Goal: Task Accomplishment & Management: Manage account settings

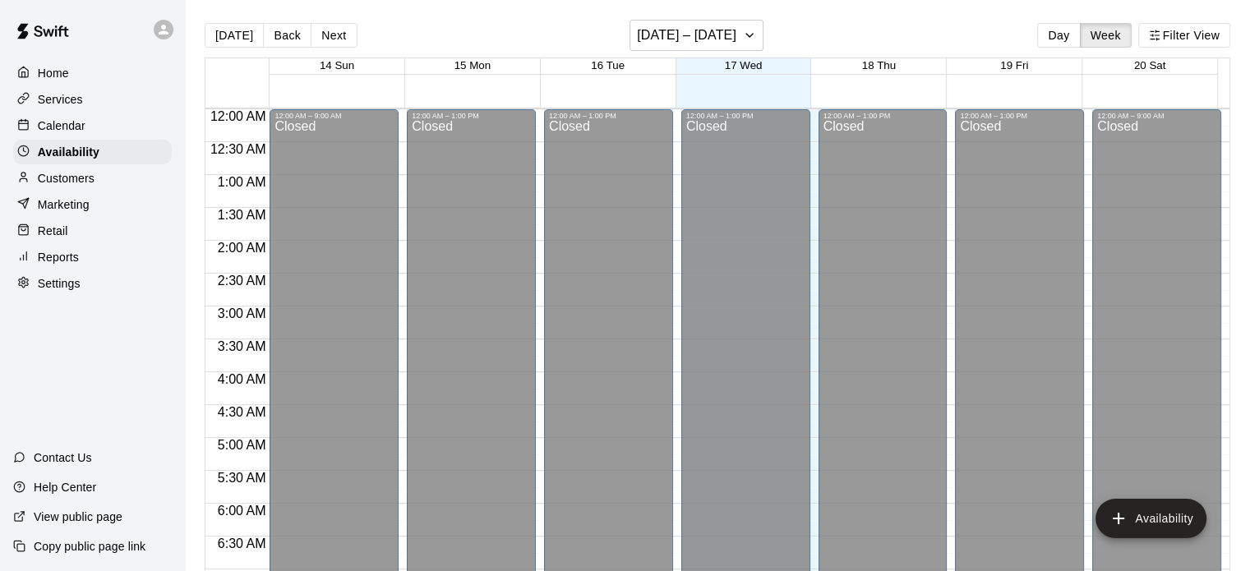
scroll to position [1096, 0]
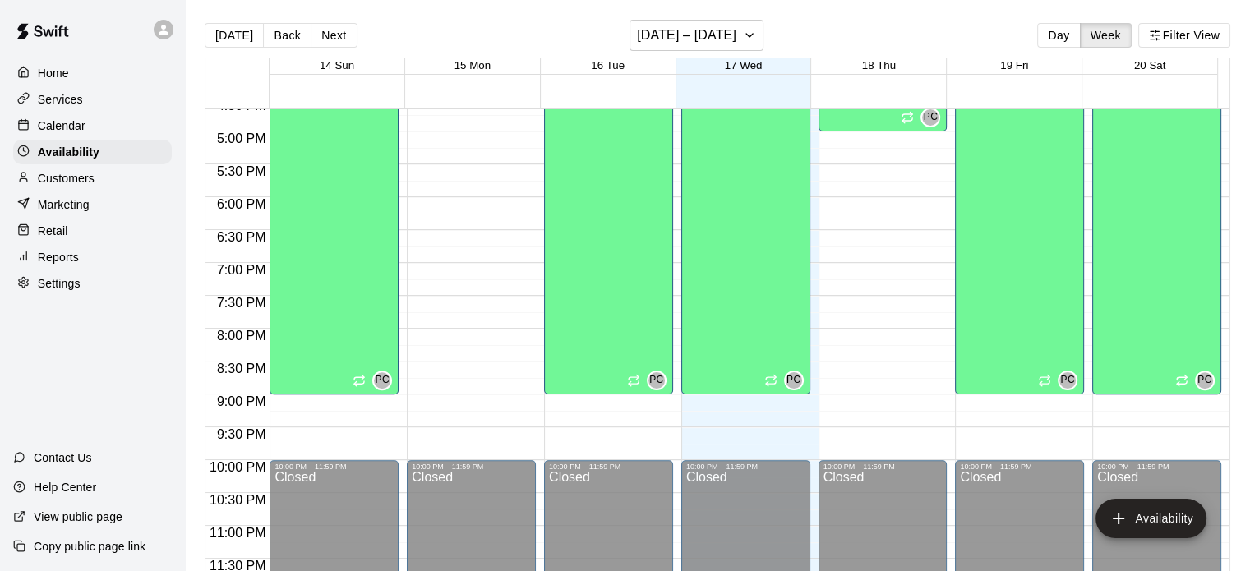
click at [74, 101] on p "Services" at bounding box center [60, 99] width 45 height 16
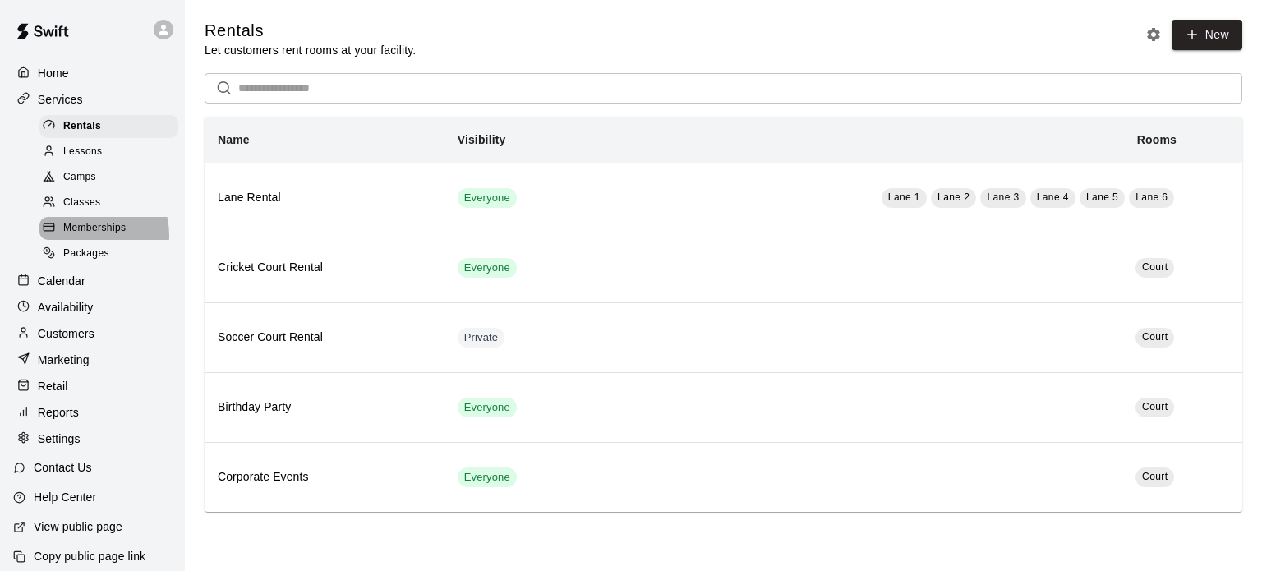
click at [85, 237] on span "Memberships" at bounding box center [94, 228] width 62 height 16
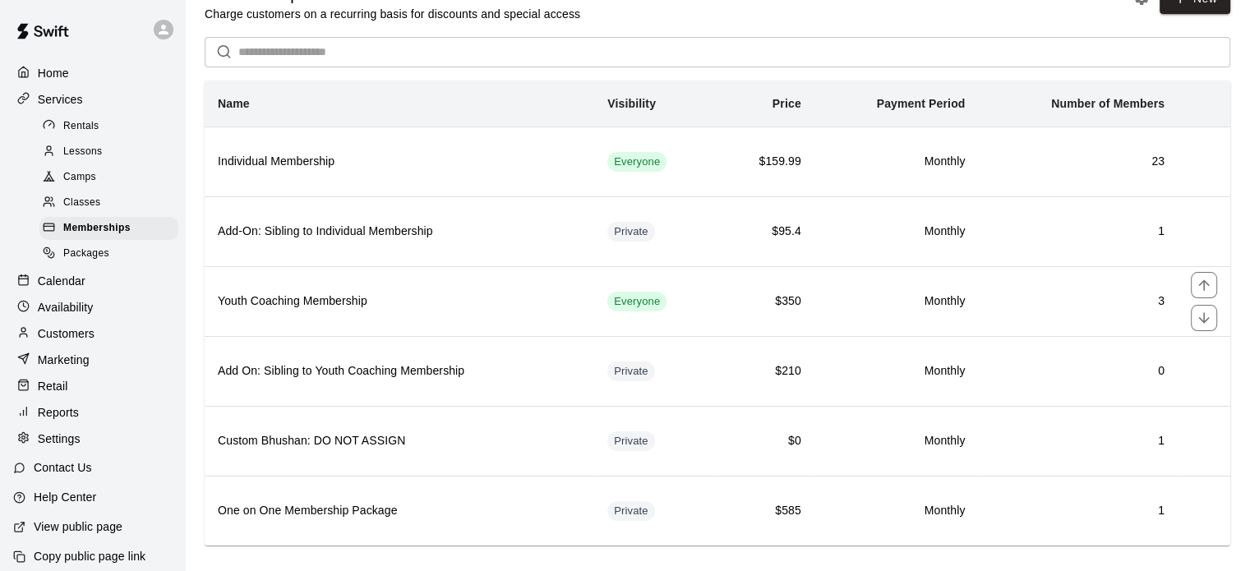
scroll to position [54, 0]
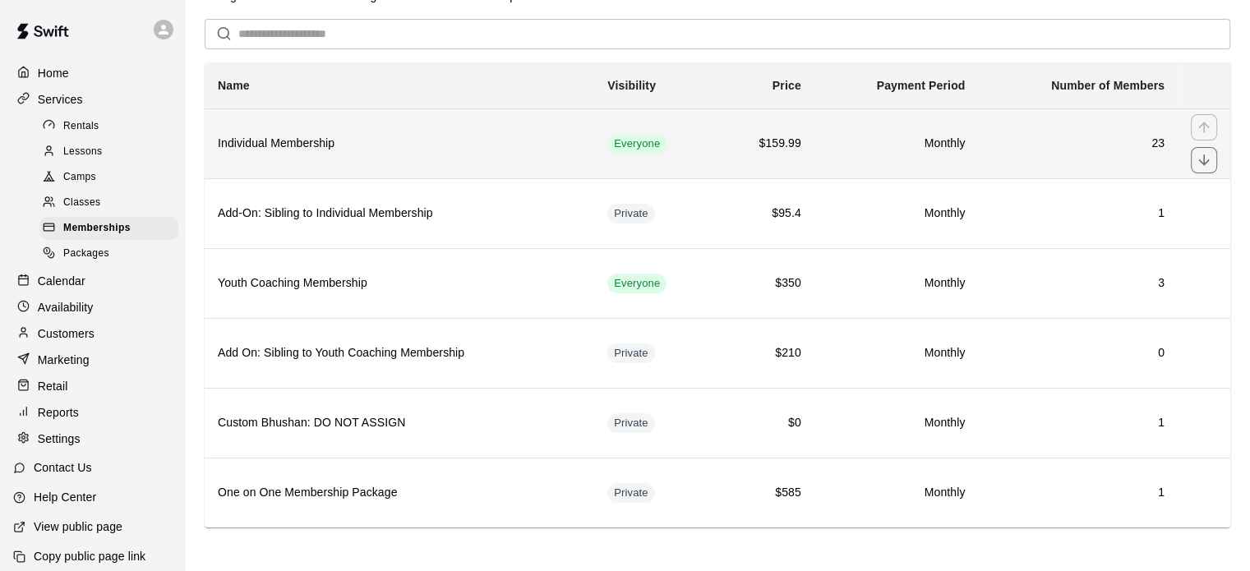
click at [361, 141] on h6 "Individual Membership" at bounding box center [399, 144] width 363 height 18
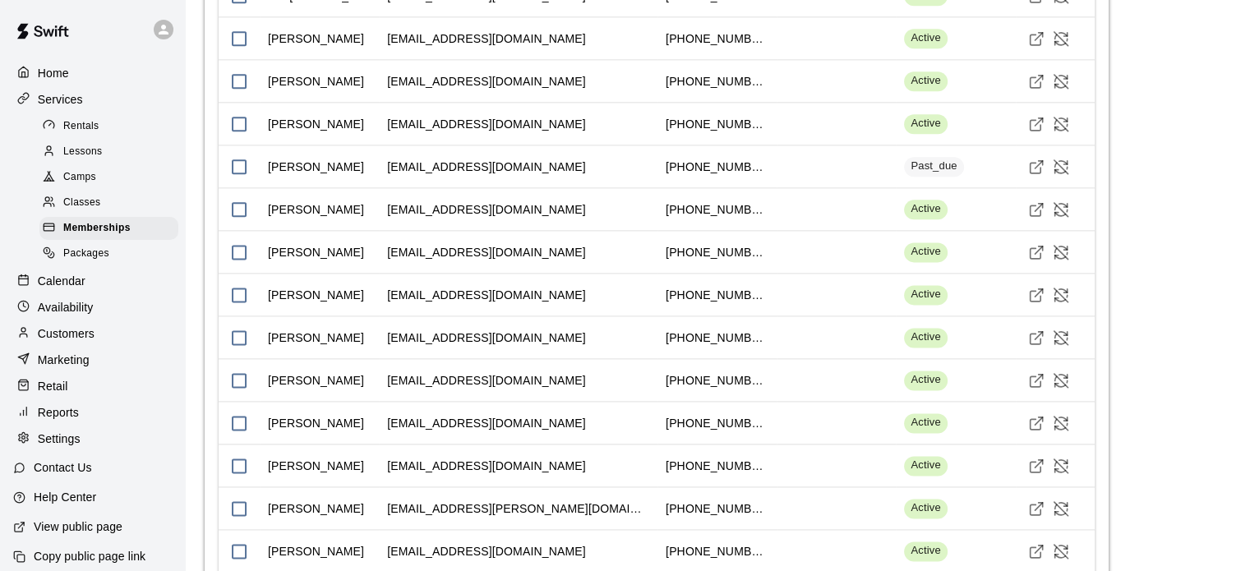
scroll to position [1799, 0]
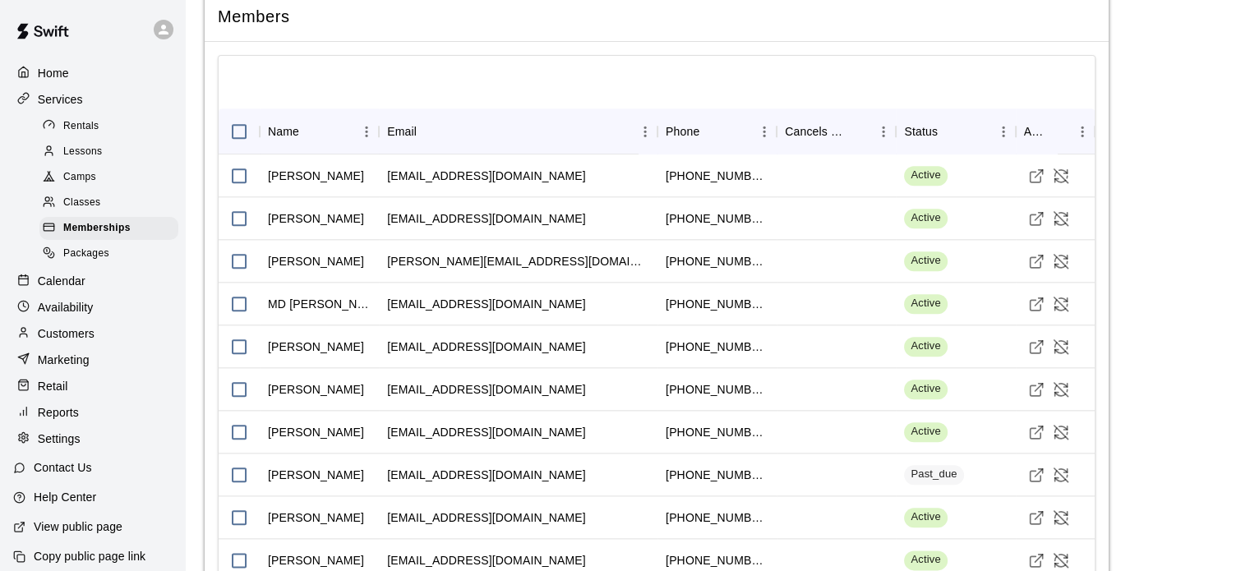
click at [69, 342] on p "Customers" at bounding box center [66, 333] width 57 height 16
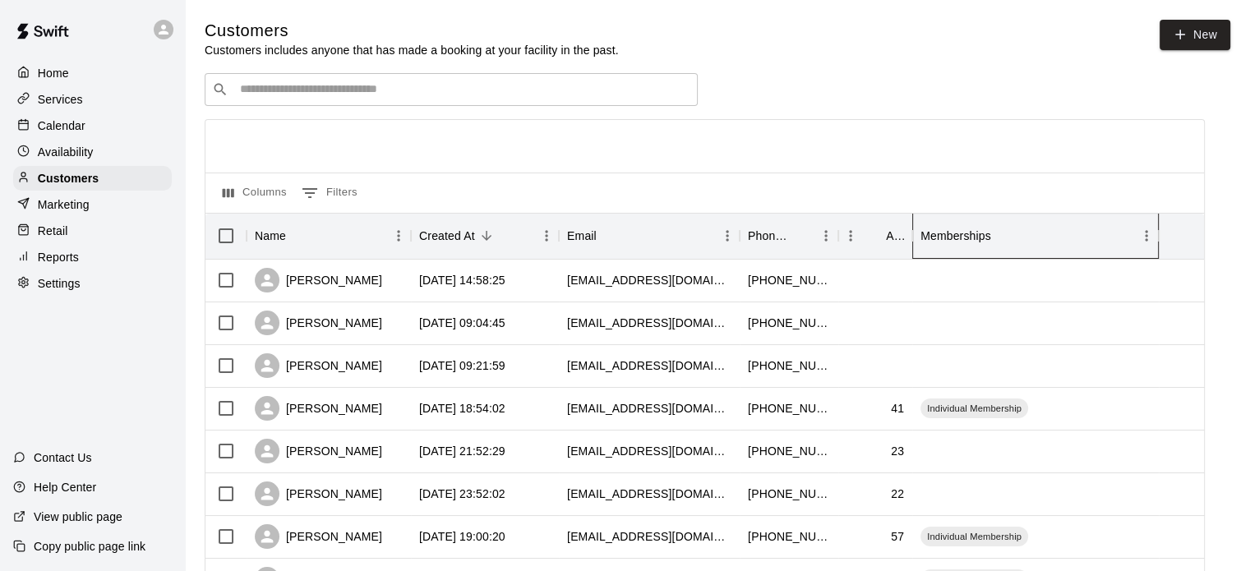
click at [1022, 231] on div "Memberships" at bounding box center [1028, 236] width 214 height 46
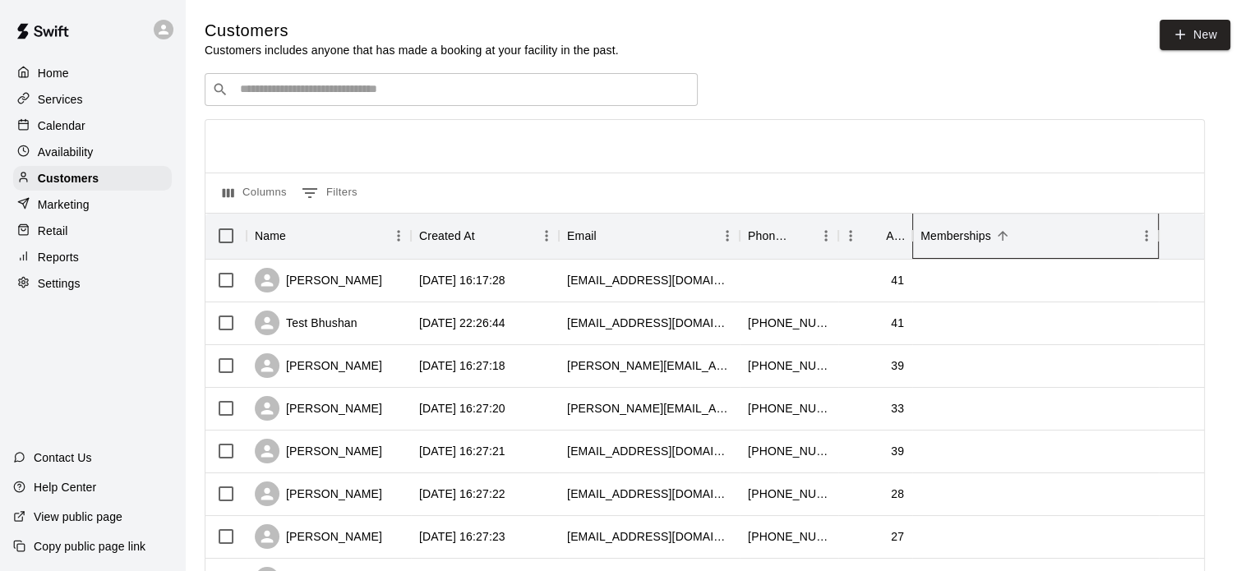
click at [1021, 230] on div "Memberships" at bounding box center [1028, 236] width 214 height 46
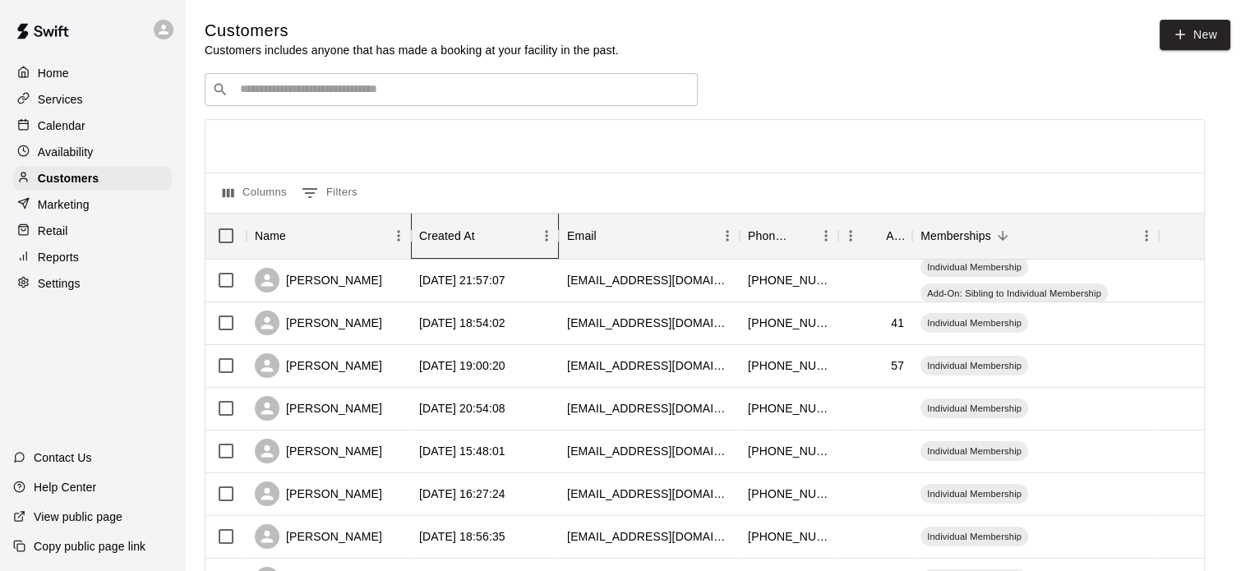
click at [475, 242] on div "Created At" at bounding box center [486, 235] width 23 height 23
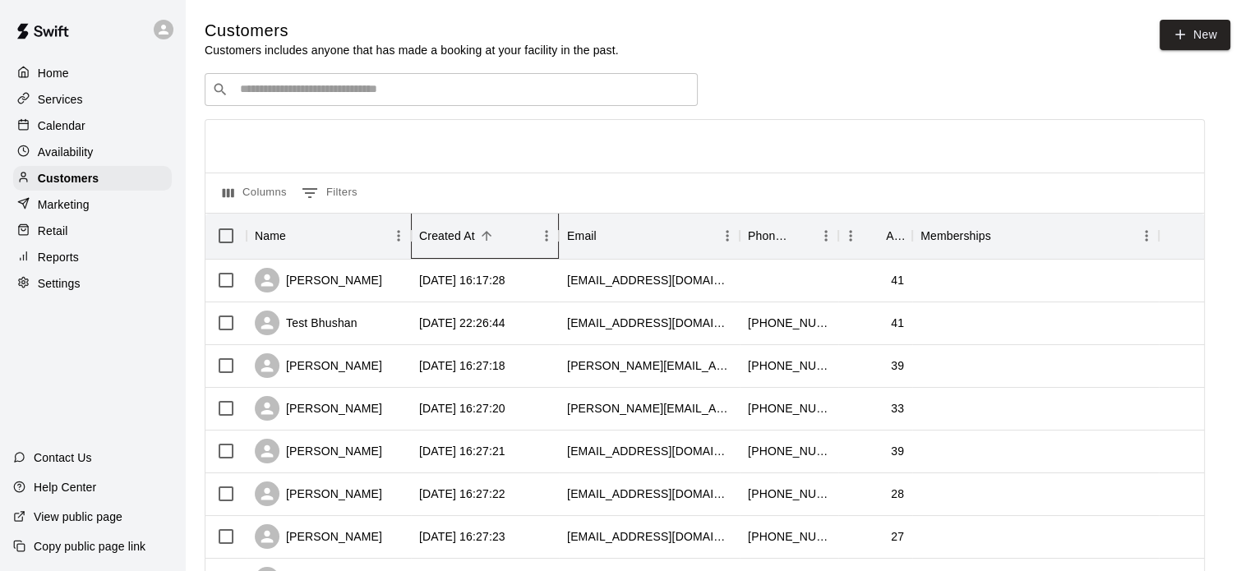
click at [475, 242] on div "Created At" at bounding box center [486, 235] width 23 height 23
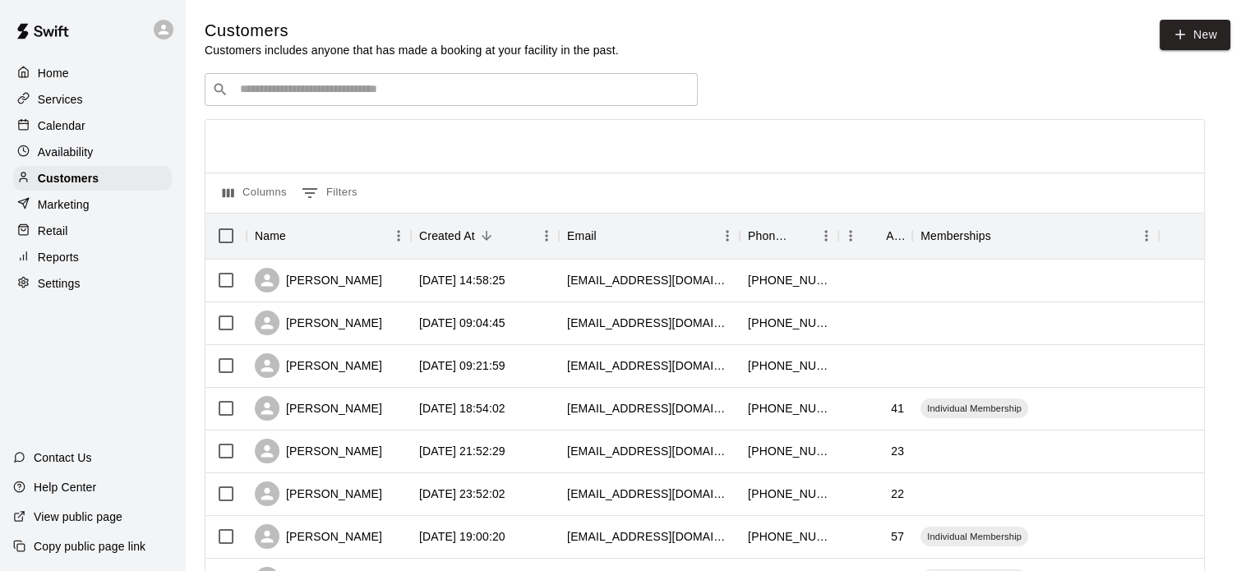
click at [95, 102] on div "Services" at bounding box center [92, 99] width 159 height 25
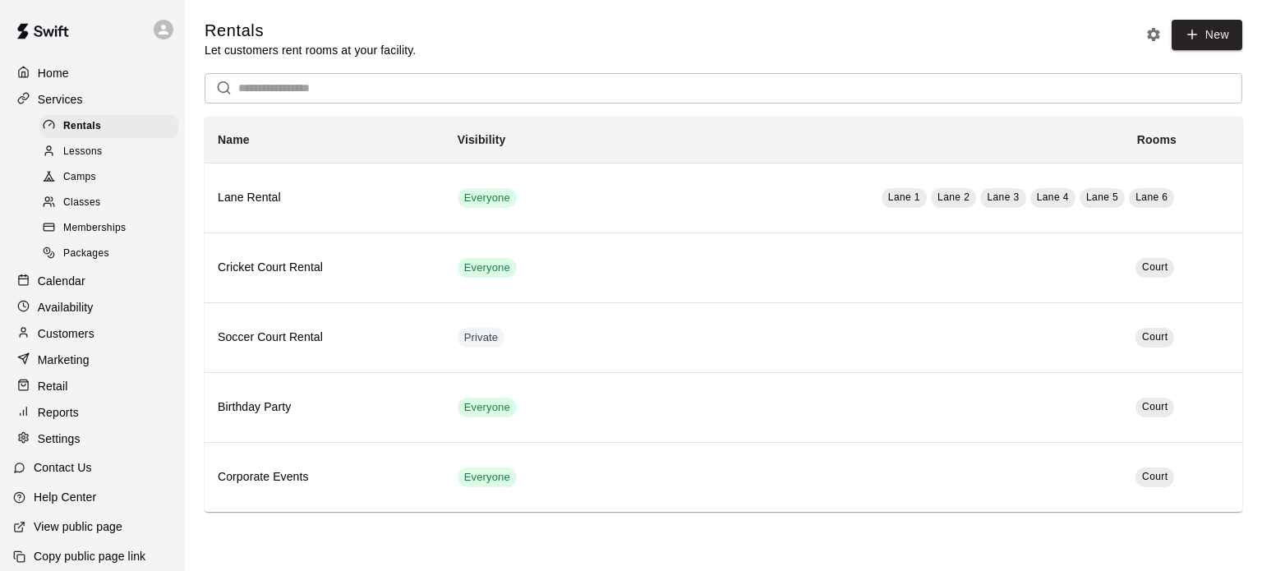
click at [98, 237] on span "Memberships" at bounding box center [94, 228] width 62 height 16
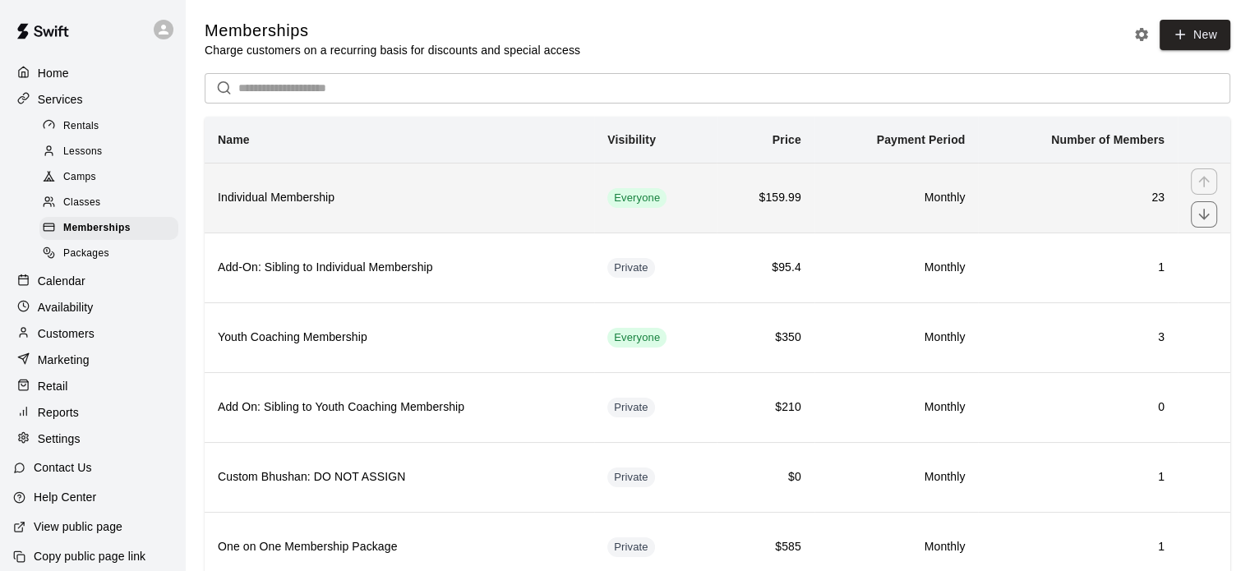
click at [464, 210] on th "Individual Membership" at bounding box center [400, 198] width 390 height 70
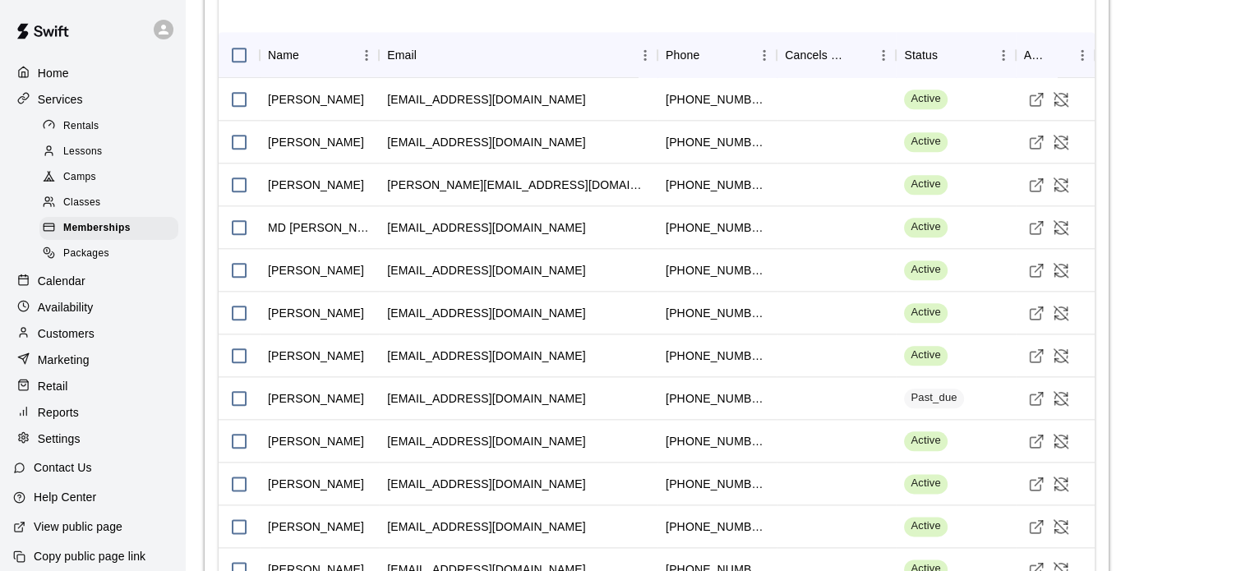
scroll to position [1881, 0]
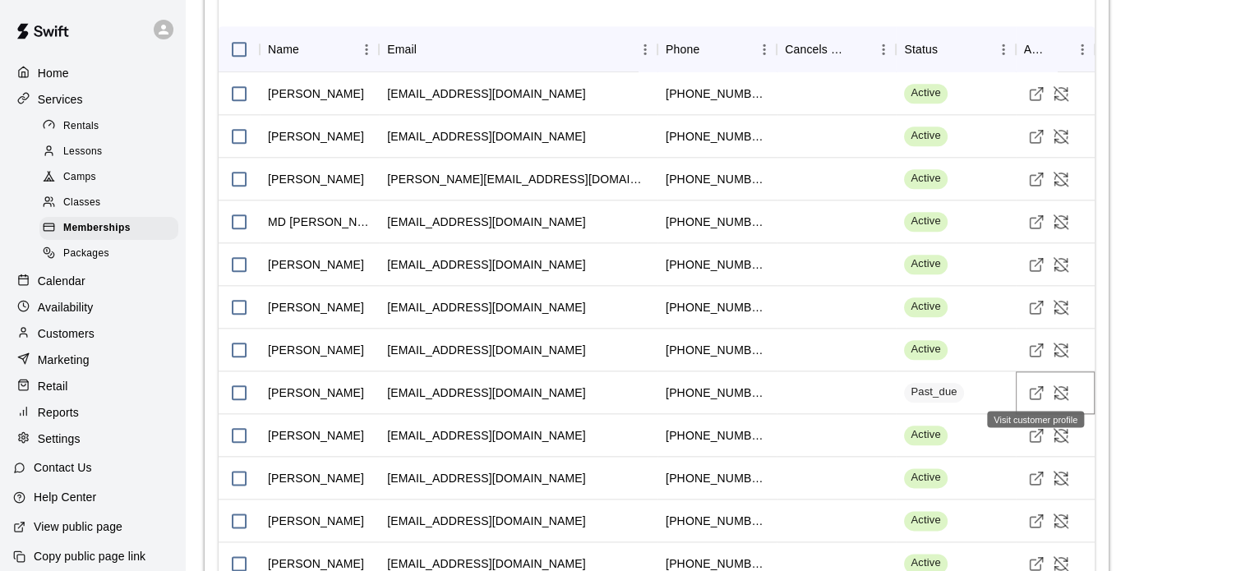
click at [1024, 396] on link "Visit customer profile" at bounding box center [1036, 393] width 25 height 25
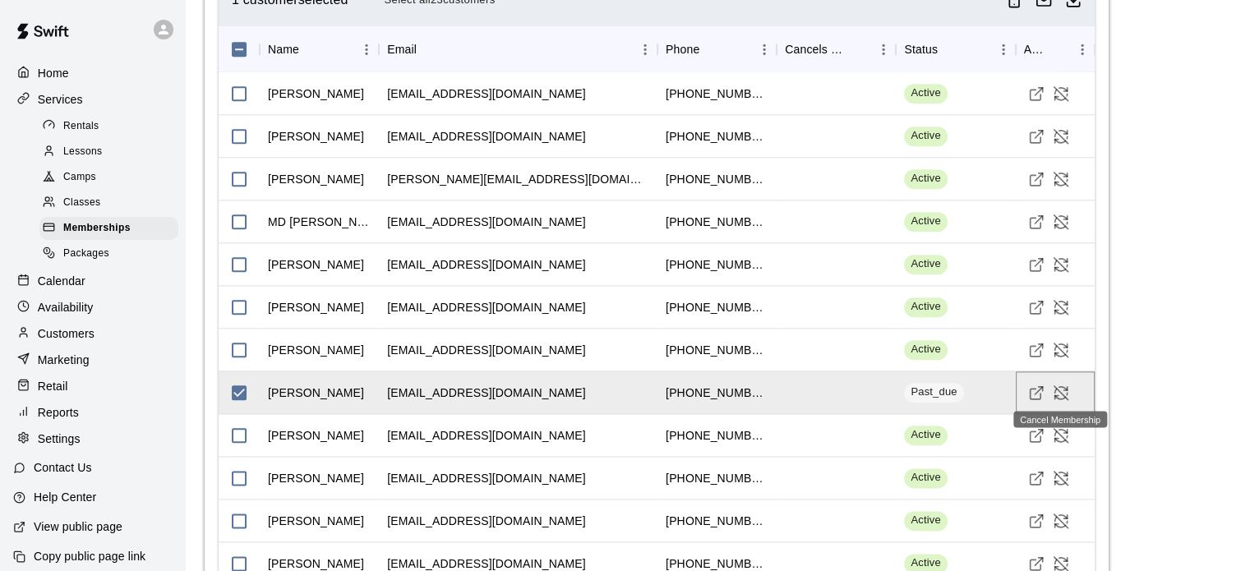
click at [1055, 395] on icon "Cancel Membership" at bounding box center [1060, 396] width 11 height 3
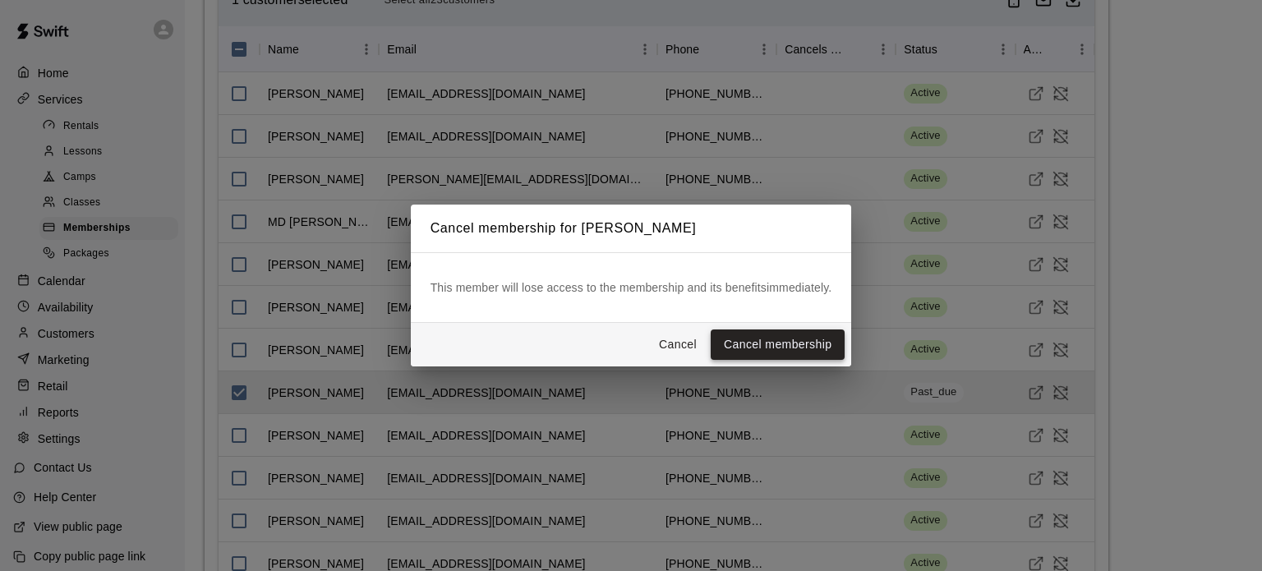
click at [780, 344] on button "Cancel membership" at bounding box center [778, 345] width 134 height 30
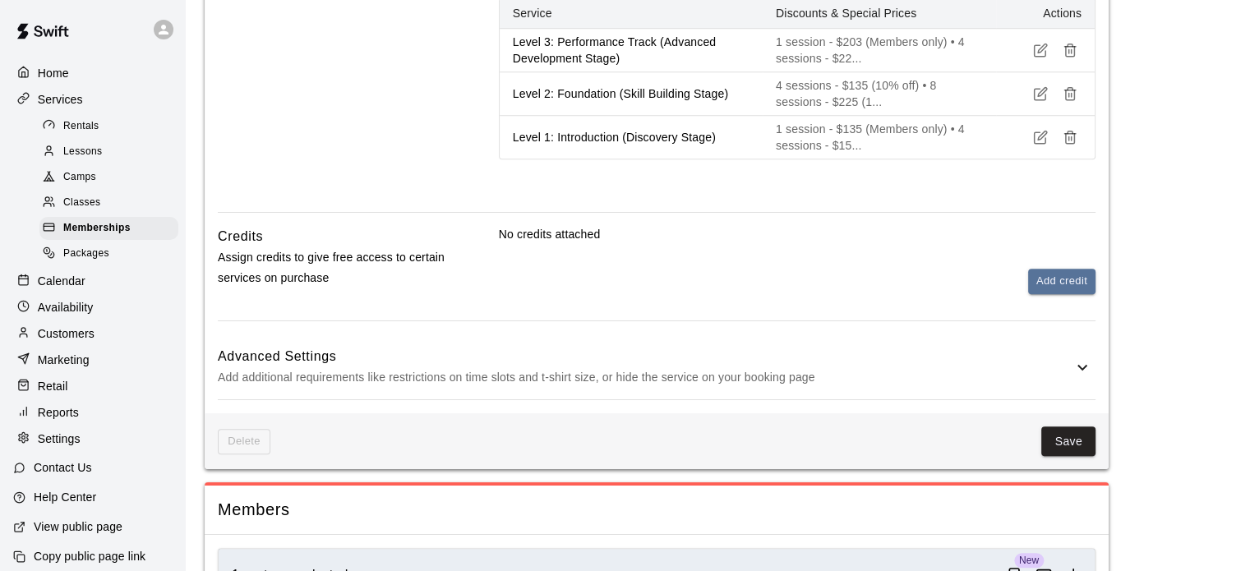
scroll to position [895, 0]
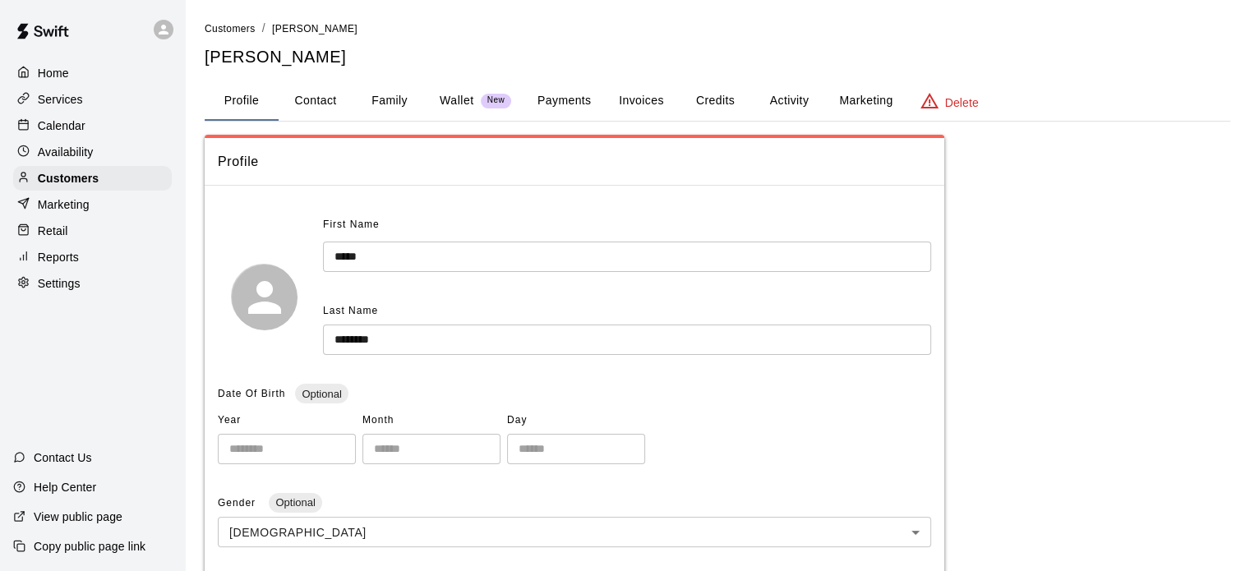
click at [316, 109] on button "Contact" at bounding box center [316, 100] width 74 height 39
select select "**"
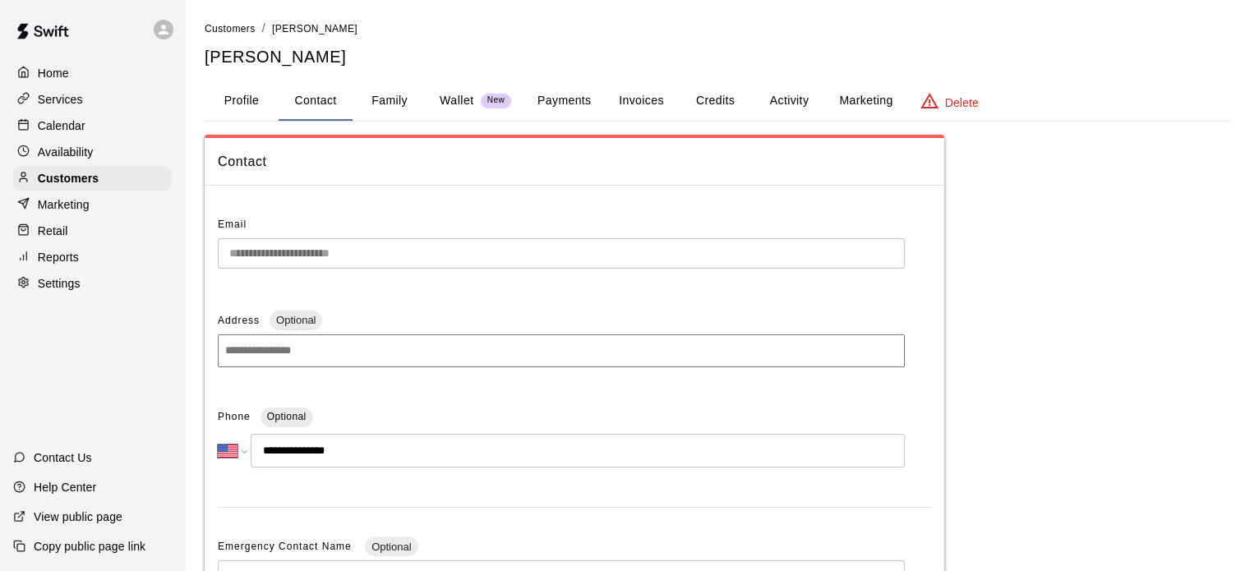
click at [399, 108] on button "Family" at bounding box center [390, 100] width 74 height 39
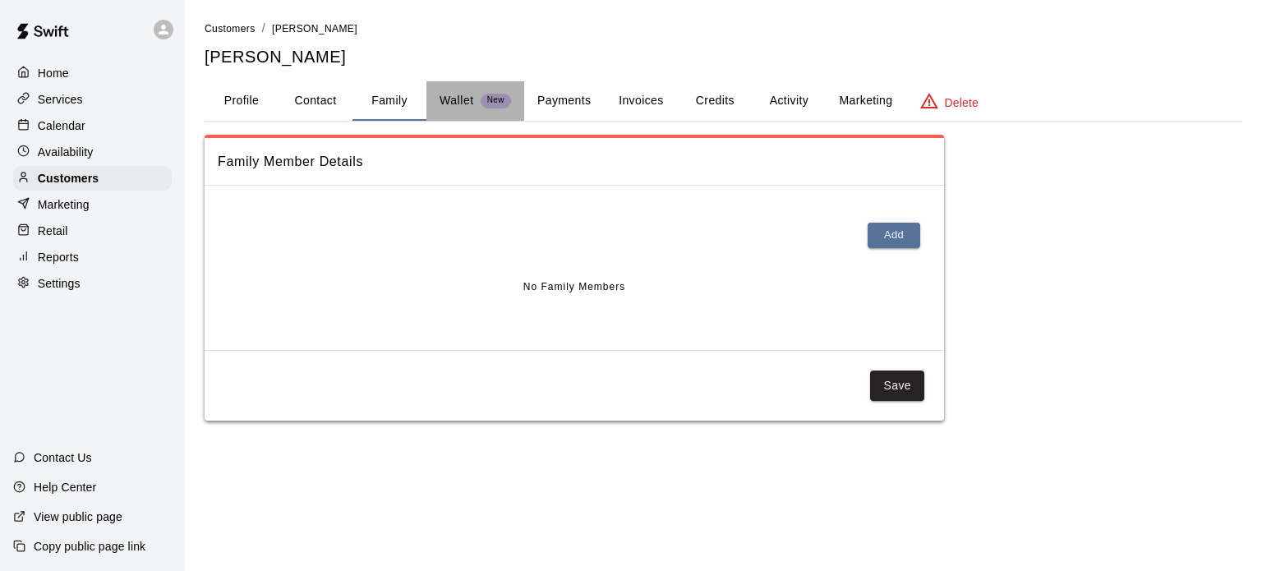
click at [440, 101] on p "Wallet" at bounding box center [457, 100] width 35 height 17
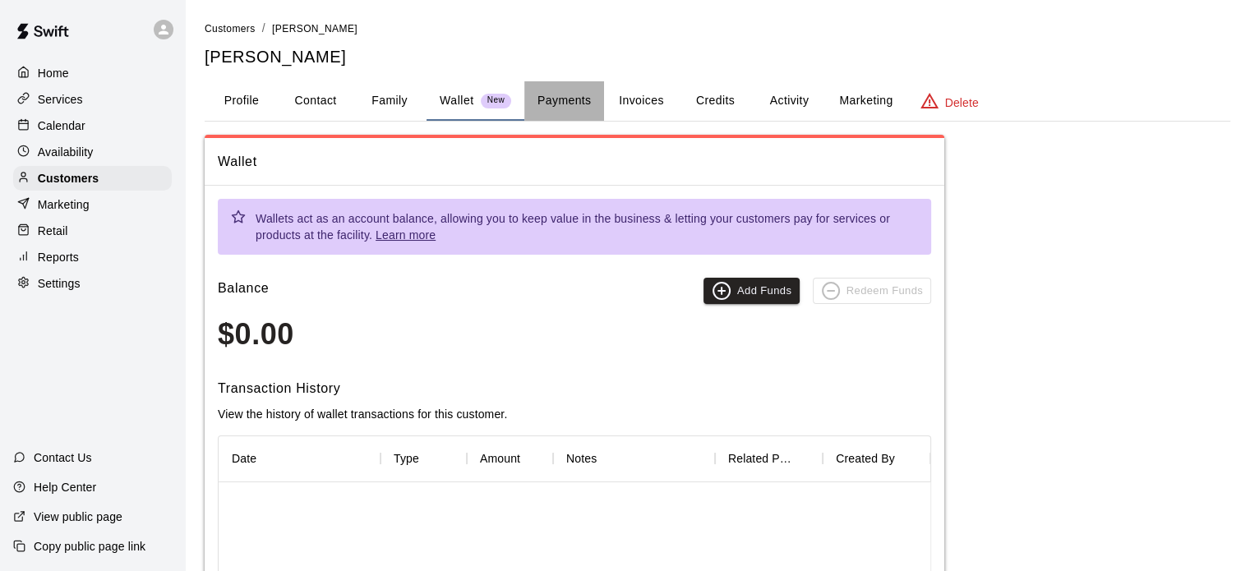
click at [578, 102] on button "Payments" at bounding box center [564, 100] width 80 height 39
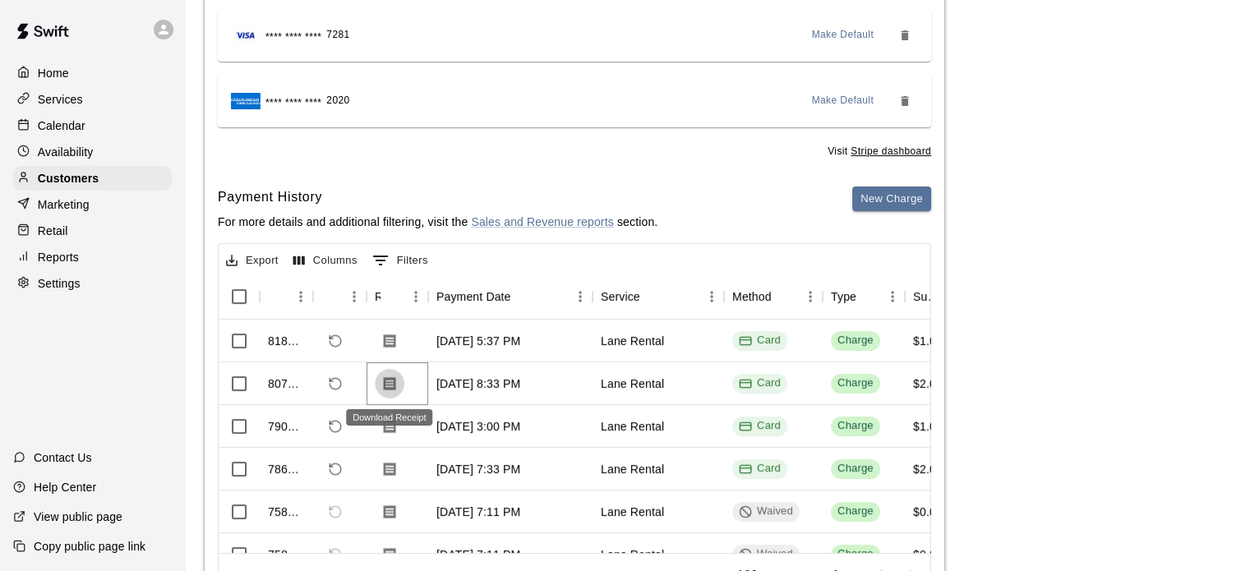
click at [390, 379] on icon "Download Receipt" at bounding box center [390, 383] width 12 height 14
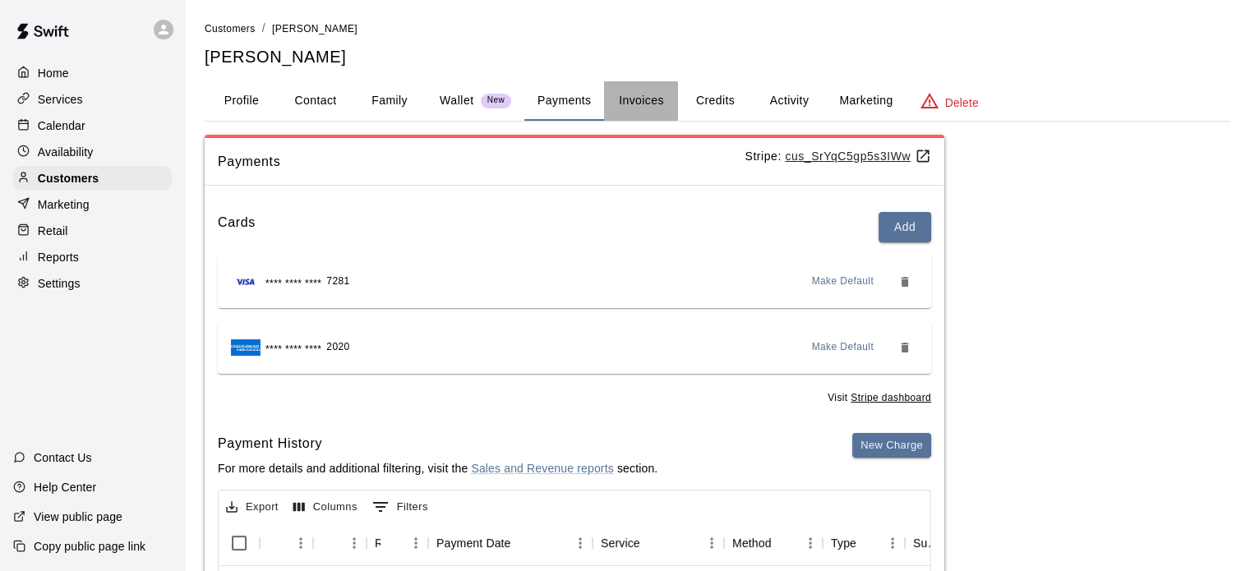
click at [658, 101] on button "Invoices" at bounding box center [641, 100] width 74 height 39
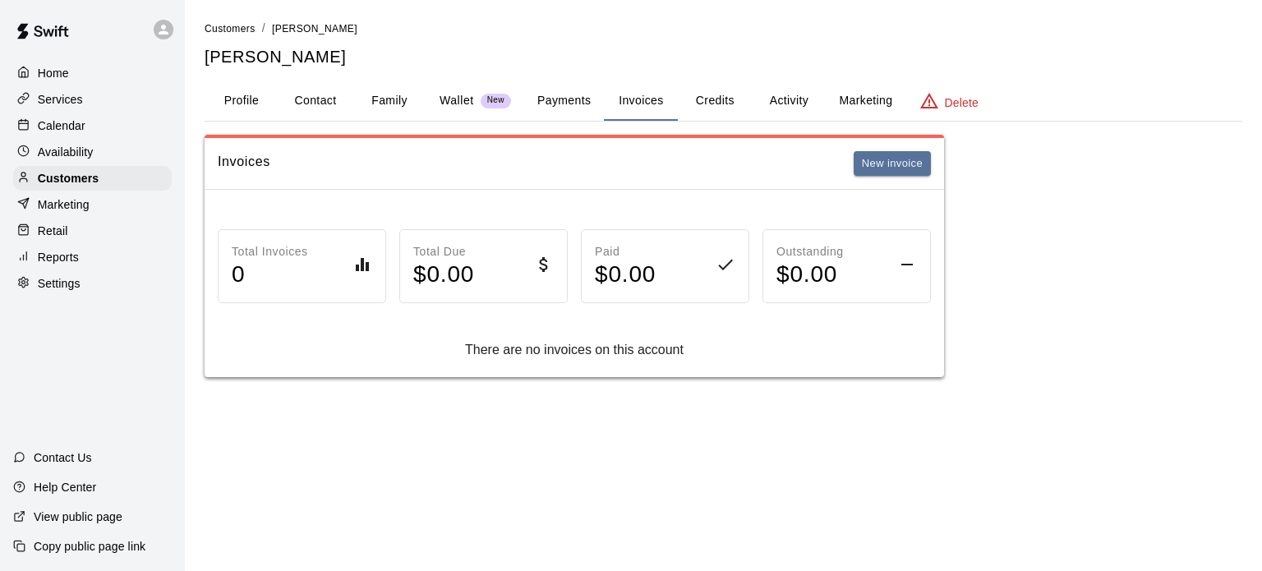
click at [720, 102] on button "Credits" at bounding box center [715, 100] width 74 height 39
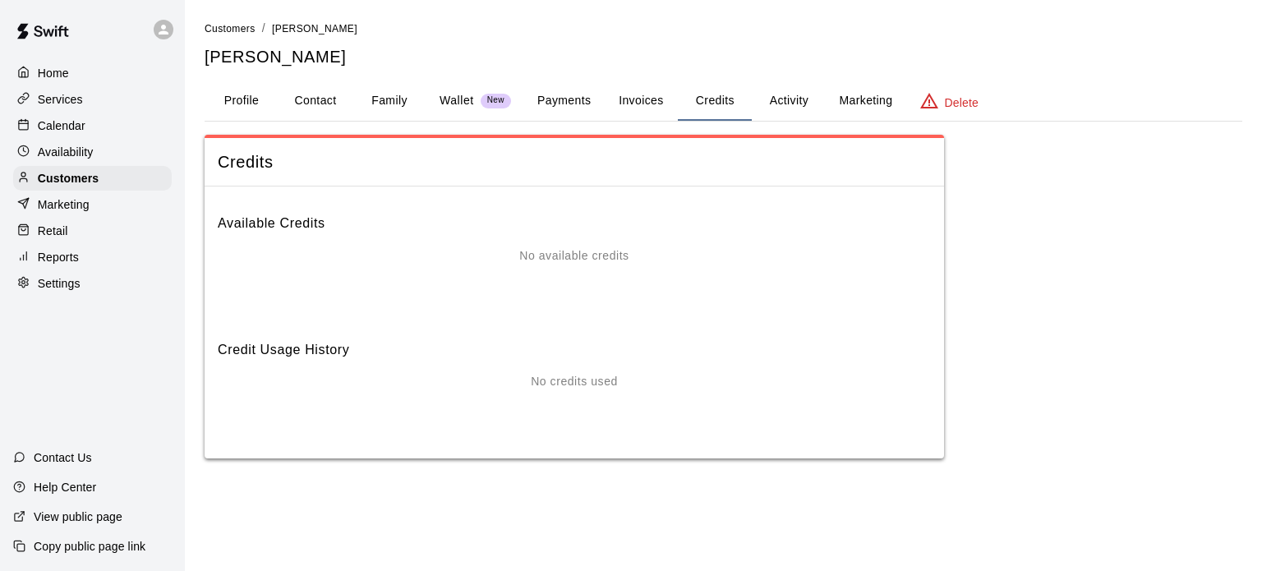
click at [774, 104] on button "Activity" at bounding box center [789, 100] width 74 height 39
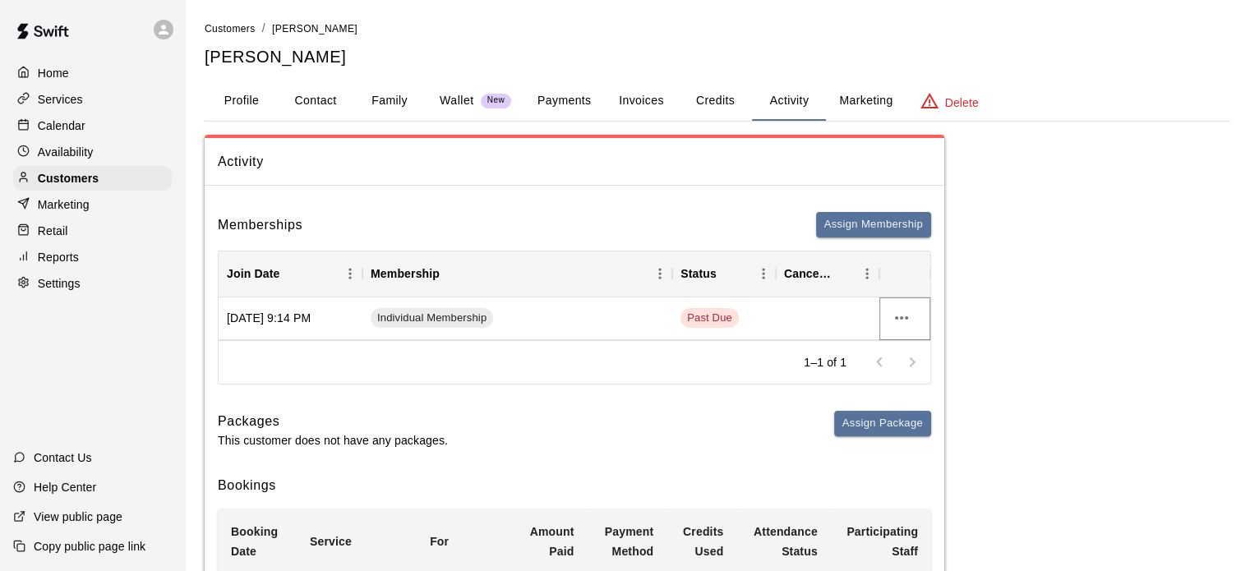
click at [913, 315] on button "more actions" at bounding box center [902, 318] width 28 height 28
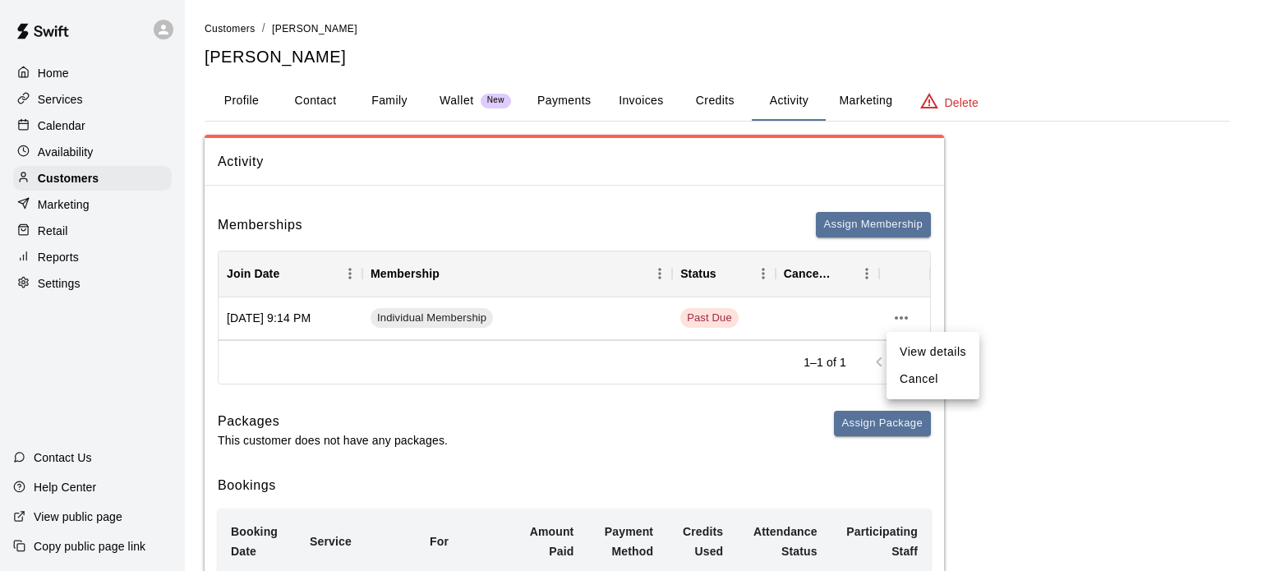
click at [929, 351] on li "View details" at bounding box center [933, 352] width 93 height 27
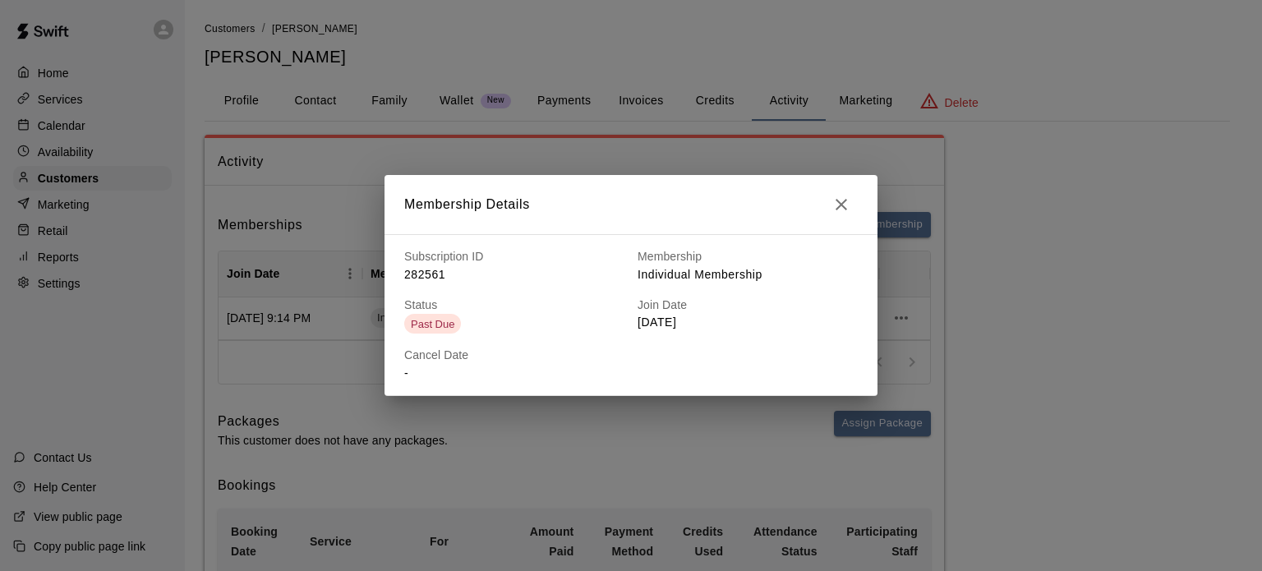
click at [843, 206] on icon "button" at bounding box center [842, 205] width 12 height 12
